Goal: Navigation & Orientation: Find specific page/section

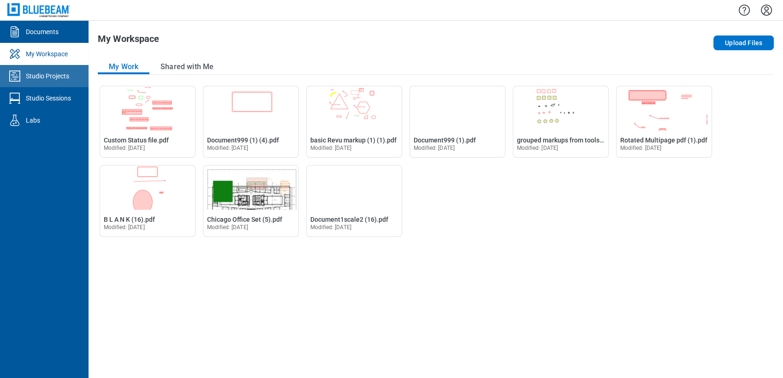
click at [46, 73] on div "Studio Projects" at bounding box center [47, 75] width 43 height 9
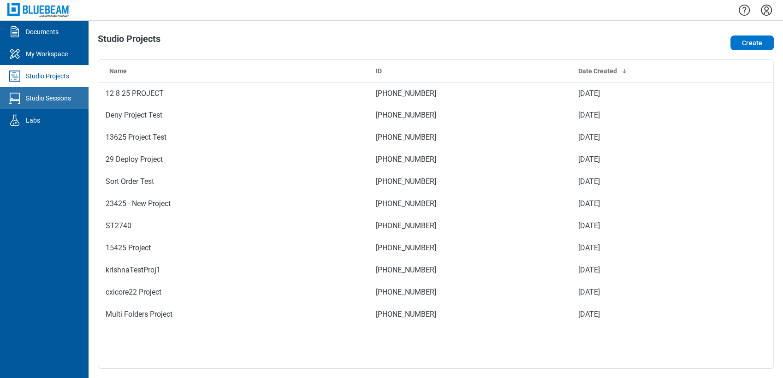
click at [50, 98] on div "Studio Sessions" at bounding box center [48, 98] width 45 height 9
